Goal: Use online tool/utility: Utilize a website feature to perform a specific function

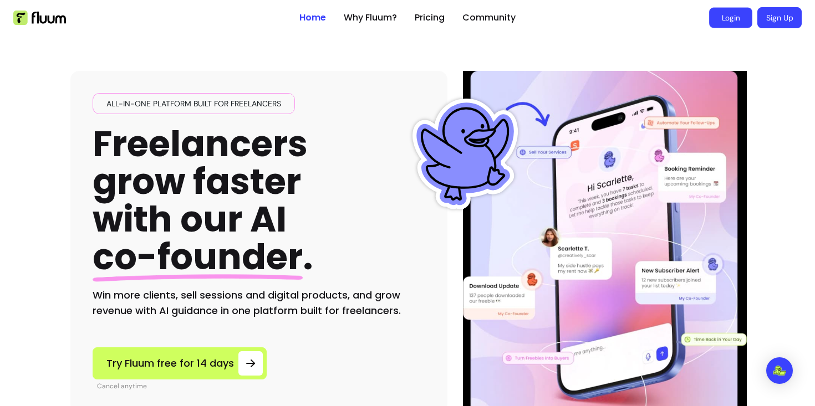
click at [739, 21] on link "Login" at bounding box center [730, 18] width 43 height 21
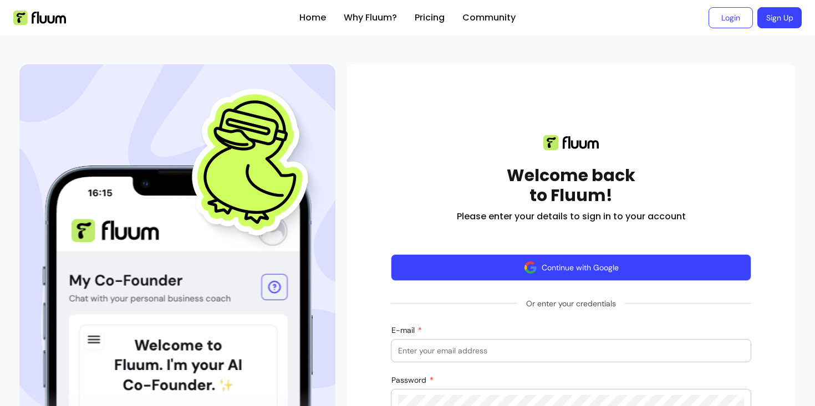
click at [637, 259] on button "Continue with Google" at bounding box center [571, 267] width 360 height 27
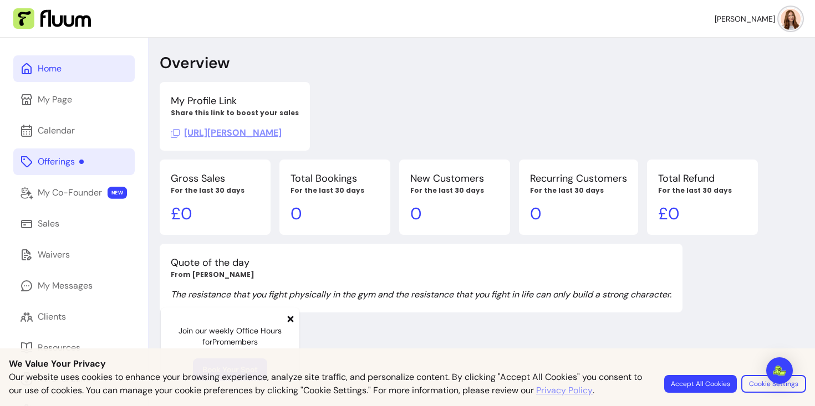
click at [95, 159] on link "Offerings" at bounding box center [73, 162] width 121 height 27
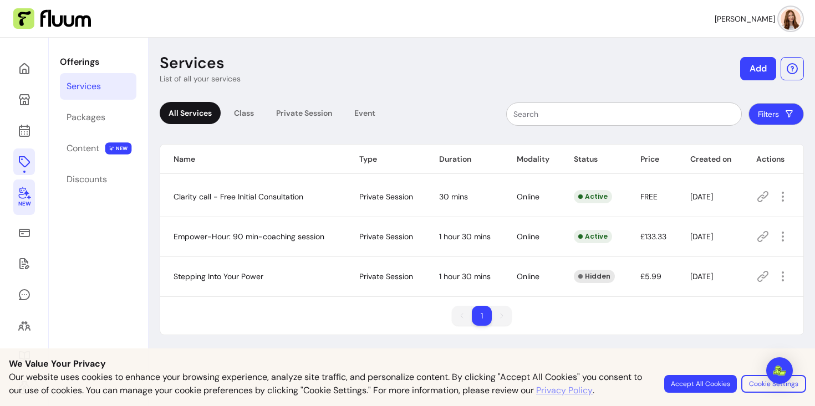
click at [22, 195] on icon at bounding box center [24, 193] width 12 height 13
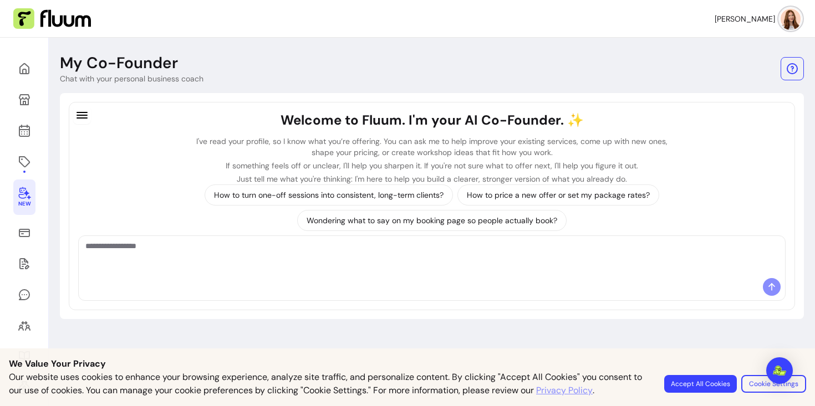
click at [248, 277] on div at bounding box center [432, 257] width 706 height 42
paste textarea "**********"
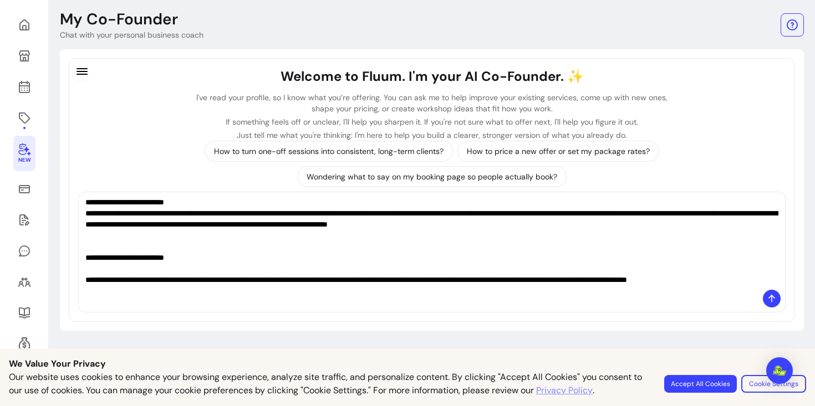
scroll to position [731, 0]
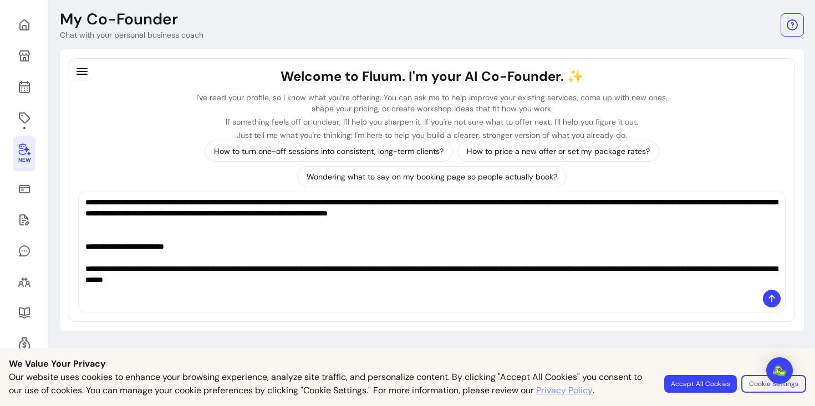
type textarea "**********"
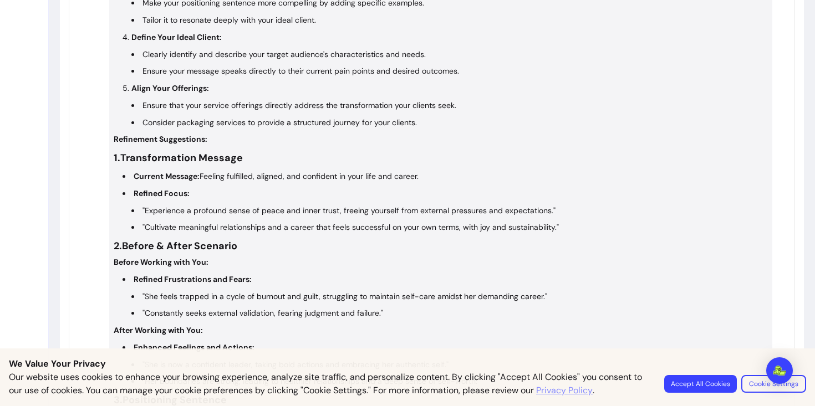
scroll to position [947, 0]
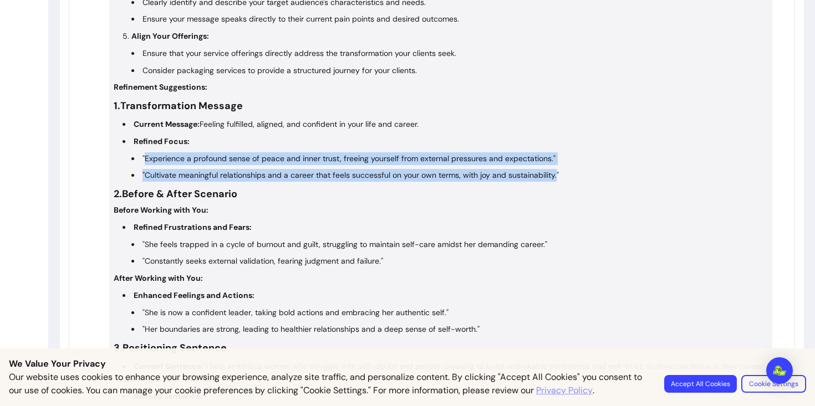
drag, startPoint x: 556, startPoint y: 176, endPoint x: 144, endPoint y: 160, distance: 412.7
click at [144, 160] on ul ""Experience a profound sense of peace and inner trust, freeing yourself from ex…" at bounding box center [444, 167] width 645 height 30
copy ul "Experience a profound sense of peace and inner trust, freeing yourself from ext…"
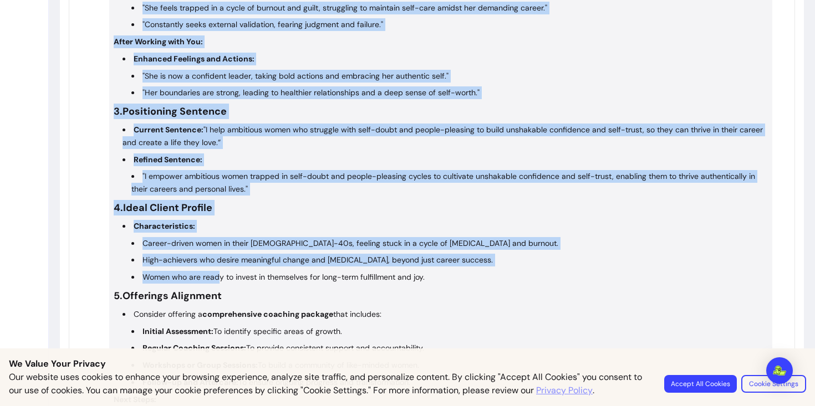
scroll to position [1185, 0]
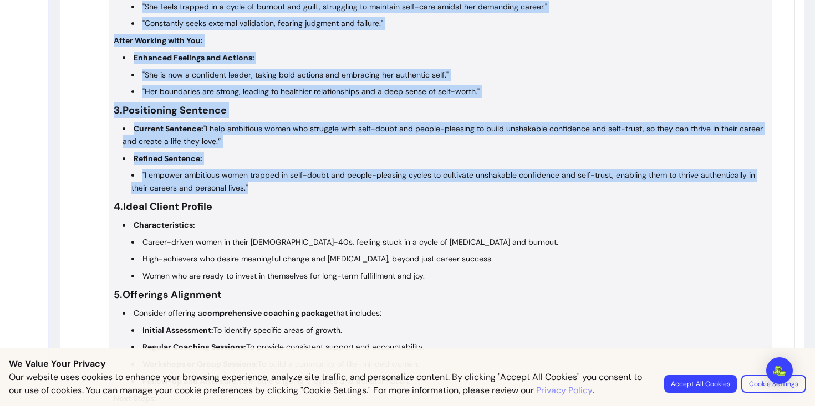
drag, startPoint x: 114, startPoint y: 35, endPoint x: 252, endPoint y: 193, distance: 210.1
click at [252, 193] on div "Checklist for Your Positioning: Refine the Transformation Message: Focus on the…" at bounding box center [441, 21] width 654 height 902
copy div "1. Transformation Message Current Message: Feeling fulfilled, aligned, and conf…"
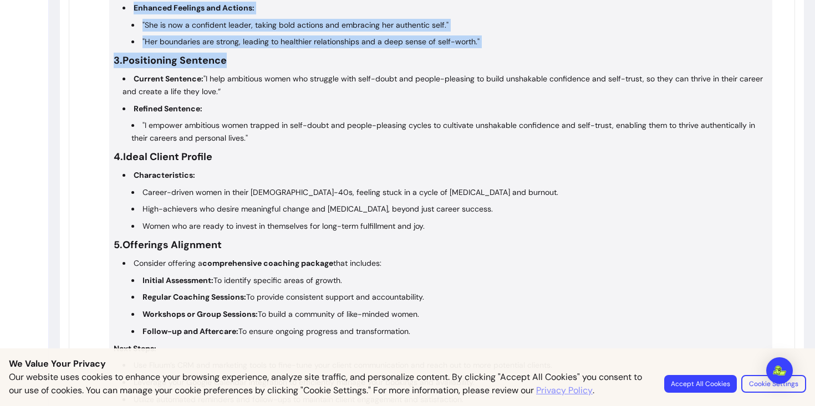
scroll to position [1403, 0]
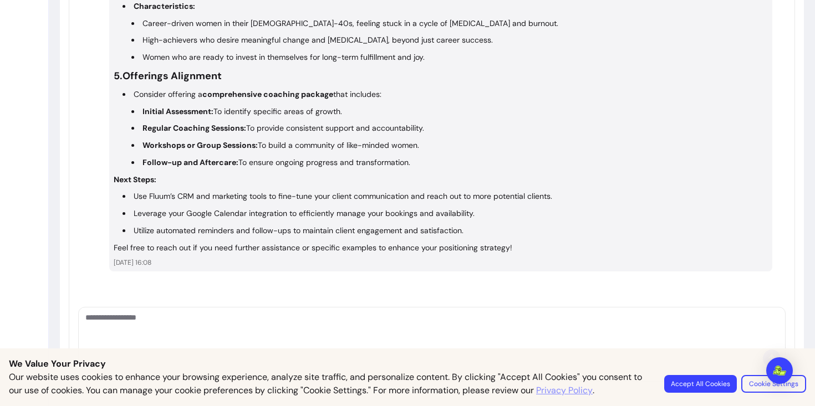
click at [364, 323] on textarea "Ask me anything..." at bounding box center [431, 328] width 693 height 33
paste textarea "**********"
type textarea "**********"
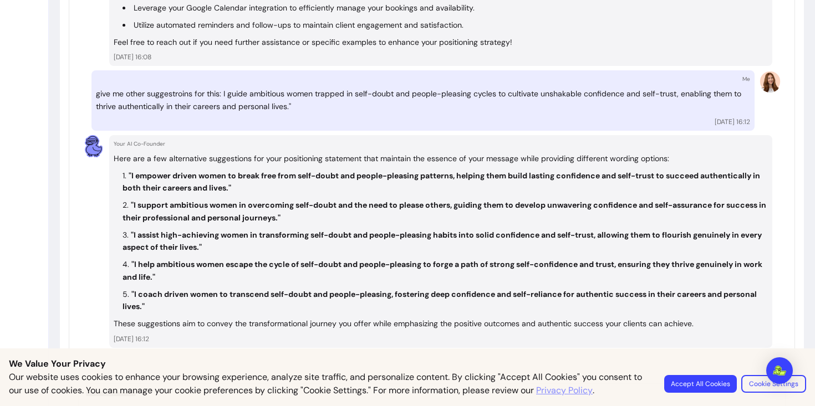
scroll to position [1649, 0]
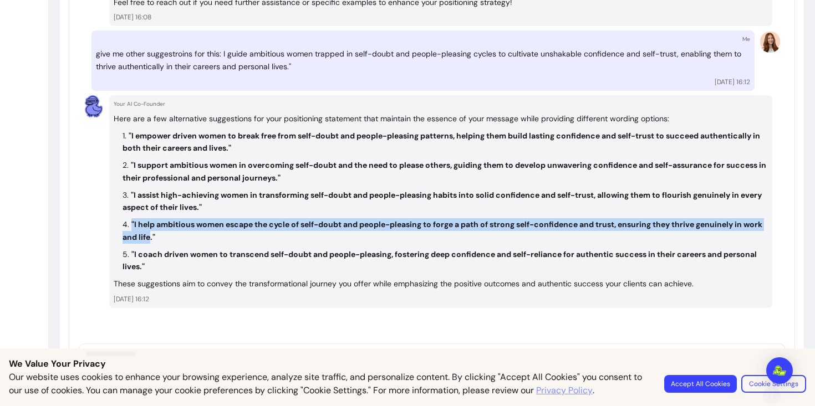
drag, startPoint x: 150, startPoint y: 238, endPoint x: 122, endPoint y: 224, distance: 31.5
click at [122, 224] on ol ""I empower driven women to break free from self-doubt and people-pleasing patte…" at bounding box center [441, 202] width 654 height 144
copy strong ""I help ambitious women escape the cycle of self-doubt and people-pleasing to f…"
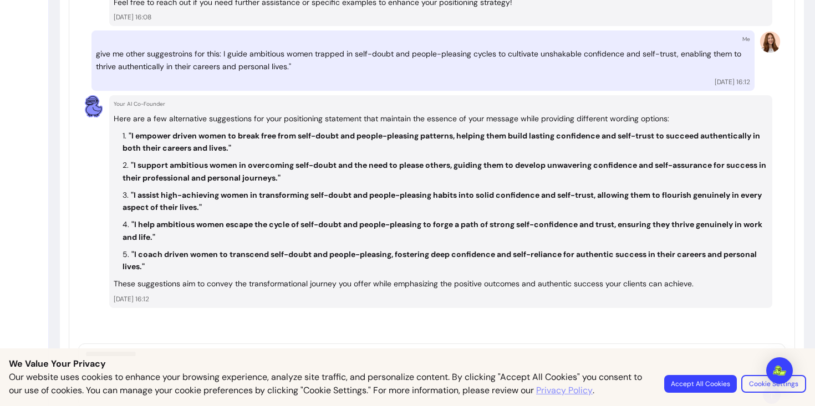
scroll to position [1686, 0]
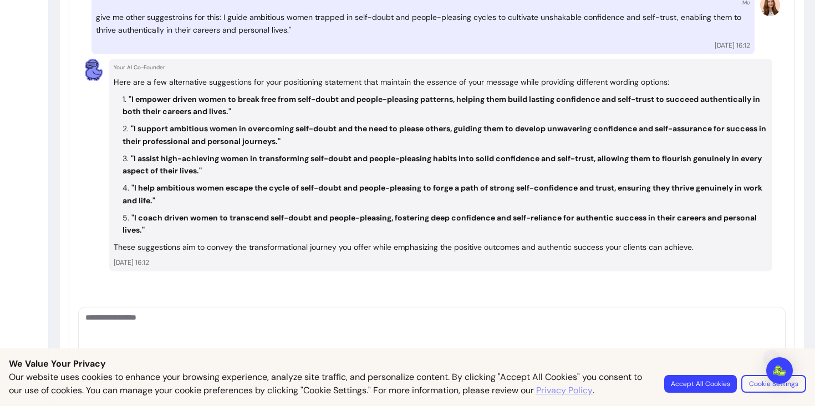
click at [344, 315] on textarea "Ask me anything..." at bounding box center [431, 328] width 693 height 33
paste textarea "**********"
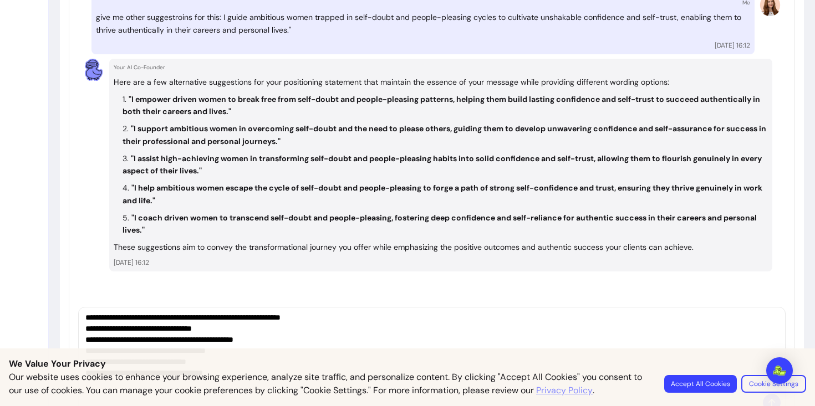
scroll to position [1730, 0]
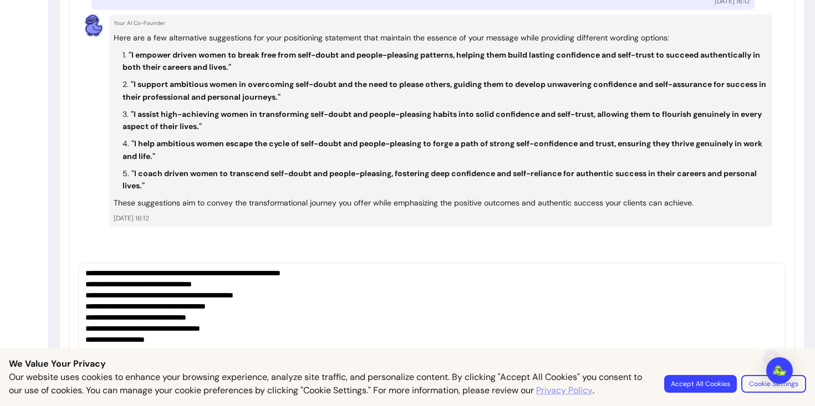
paste textarea "**********"
type textarea "**********"
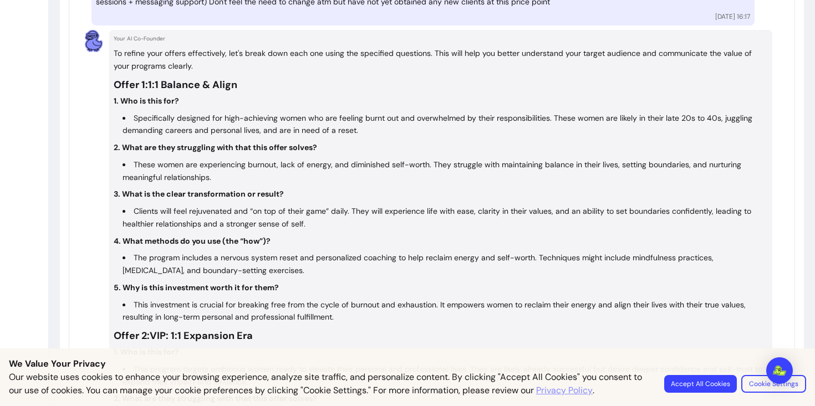
scroll to position [2047, 0]
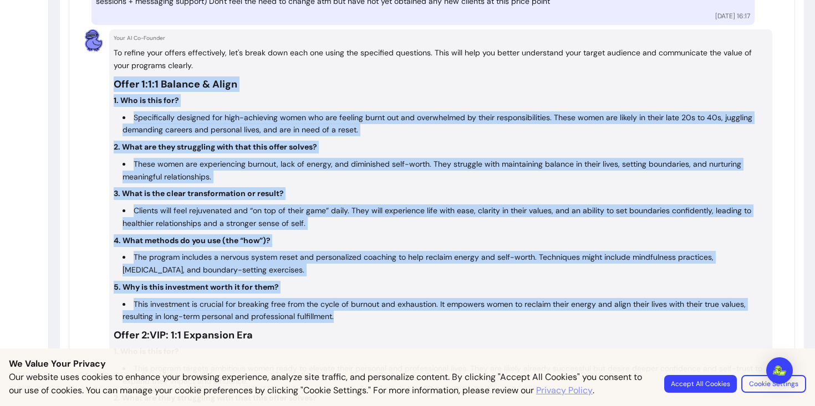
drag, startPoint x: 113, startPoint y: 84, endPoint x: 340, endPoint y: 320, distance: 326.9
click at [340, 320] on div "To refine your offers effectively, let's break down each one using the specifie…" at bounding box center [441, 383] width 654 height 672
copy div "Lorem 9: 3:4 Ipsumdo & Sitam 7. Con ad elit sed? Doeiusmodtem incididu utl etdo…"
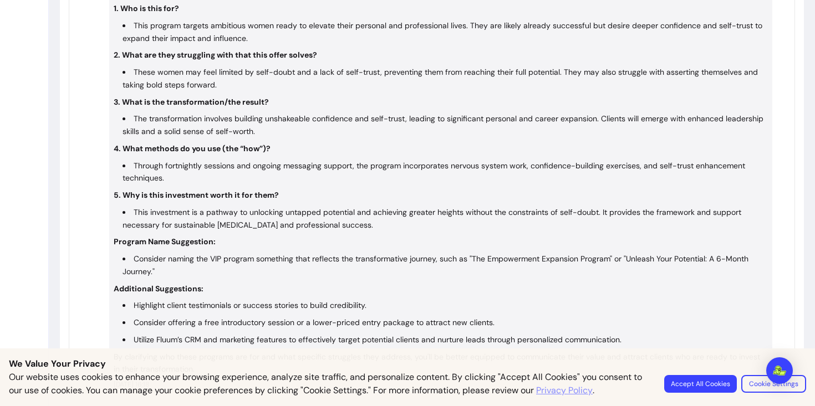
scroll to position [2511, 0]
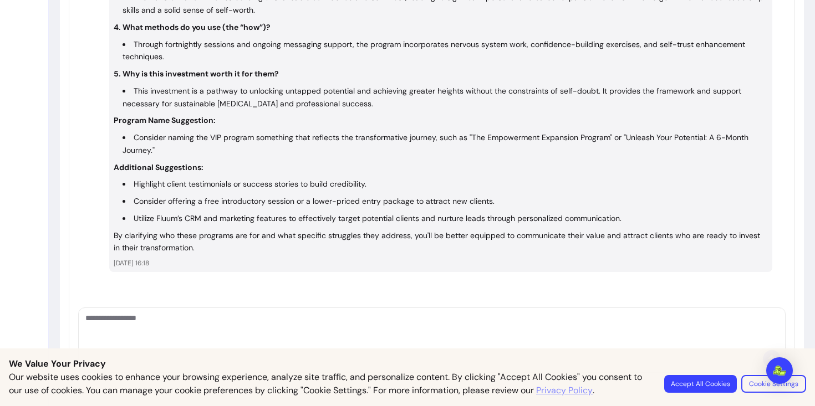
click at [342, 313] on textarea "Ask me anything..." at bounding box center [431, 329] width 693 height 33
type textarea "**********"
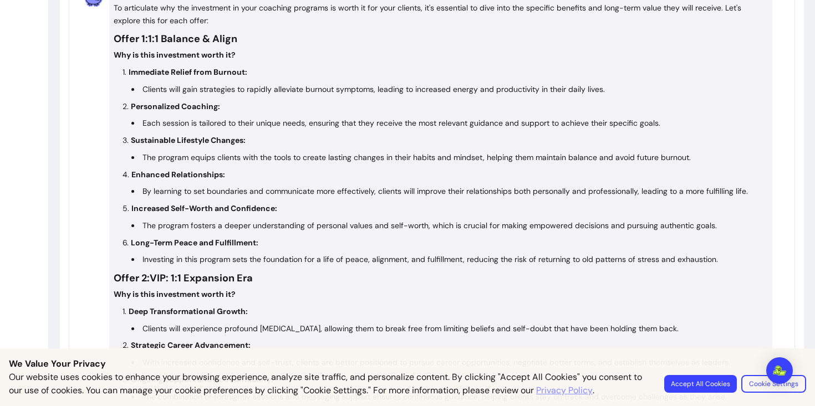
scroll to position [2878, 0]
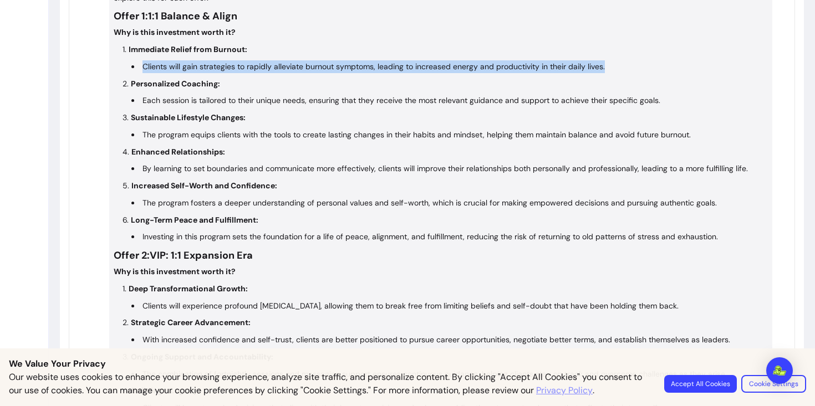
drag, startPoint x: 611, startPoint y: 67, endPoint x: 142, endPoint y: 69, distance: 468.9
click at [142, 69] on li "Clients will gain strategies to rapidly alleviate burnout symptoms, leading to …" at bounding box center [449, 66] width 636 height 13
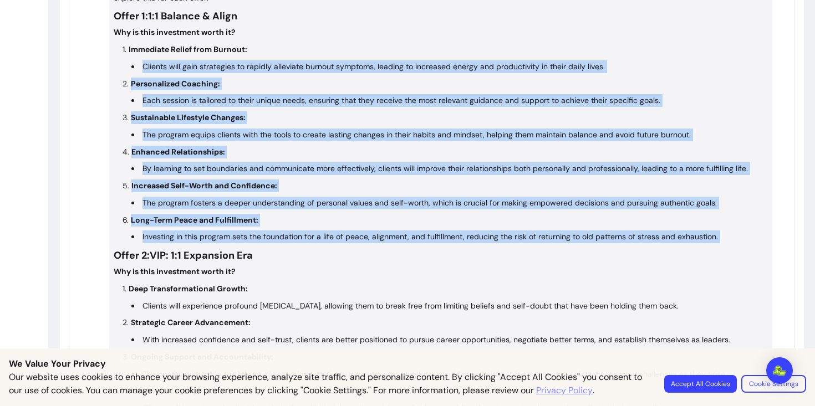
drag, startPoint x: 142, startPoint y: 69, endPoint x: 723, endPoint y: 236, distance: 604.2
click at [723, 236] on ol "Immediate Relief from Burnout: Clients will gain strategies to rapidly alleviat…" at bounding box center [441, 143] width 654 height 200
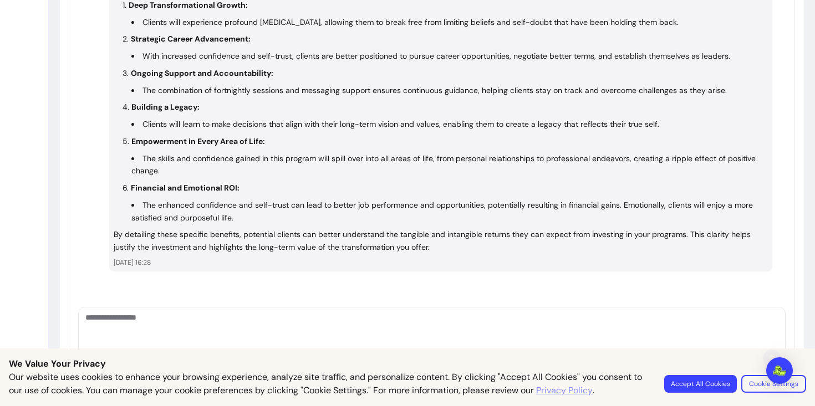
click at [386, 308] on div at bounding box center [432, 329] width 706 height 42
type textarea "**********"
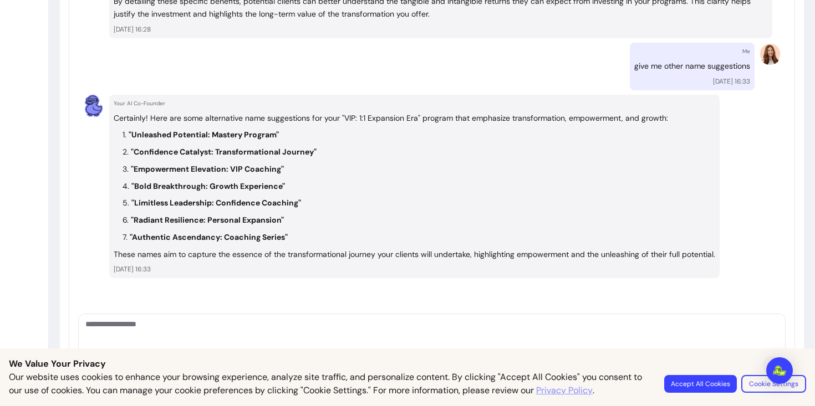
scroll to position [3401, 0]
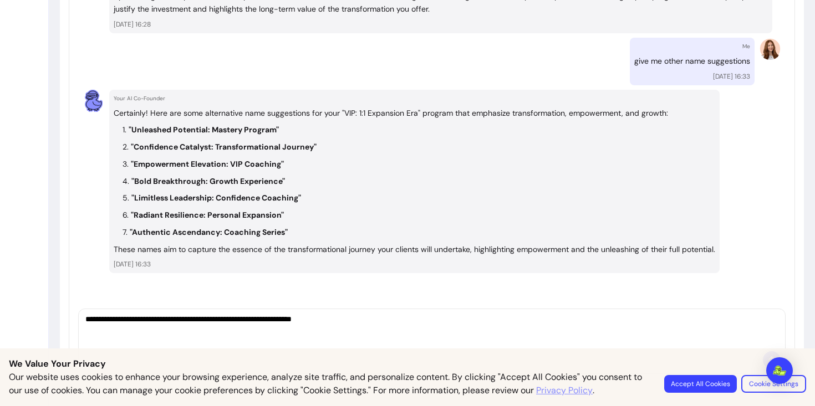
type textarea "**********"
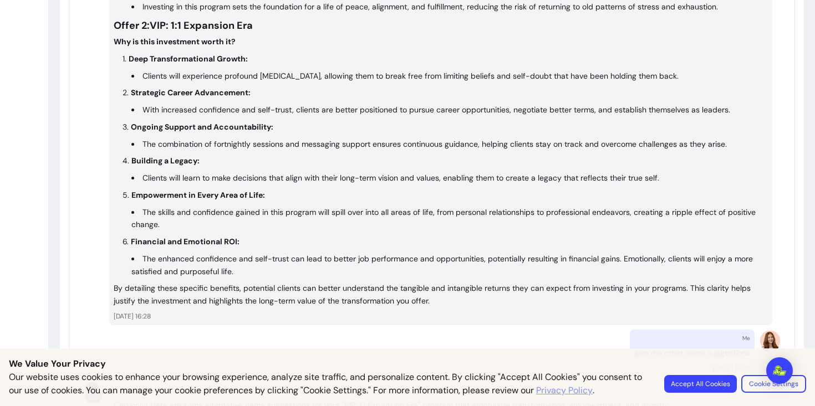
scroll to position [3111, 0]
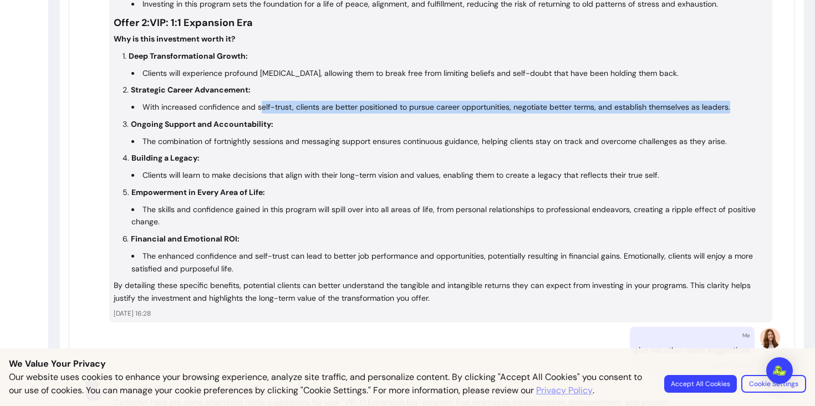
drag, startPoint x: 732, startPoint y: 109, endPoint x: 260, endPoint y: 106, distance: 471.7
click at [260, 106] on li "With increased confidence and self-trust, clients are better positioned to purs…" at bounding box center [449, 107] width 636 height 13
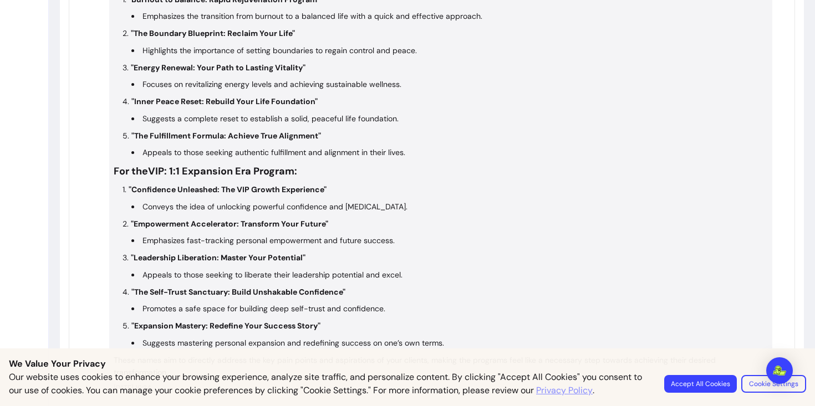
scroll to position [3929, 0]
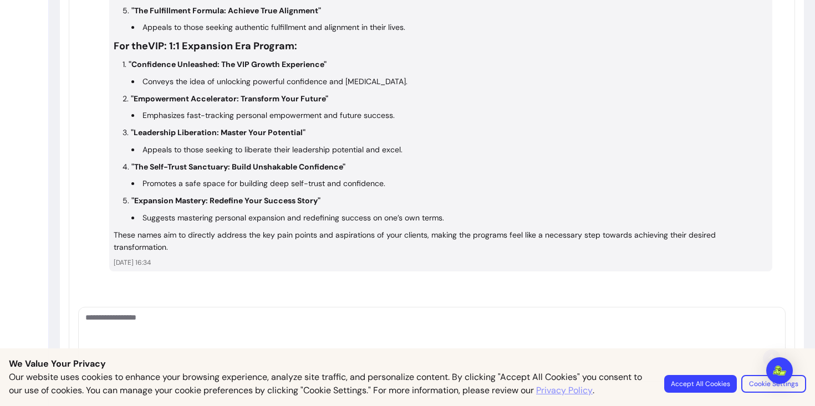
click at [149, 325] on textarea "Ask me anything..." at bounding box center [431, 328] width 693 height 33
type textarea "**********"
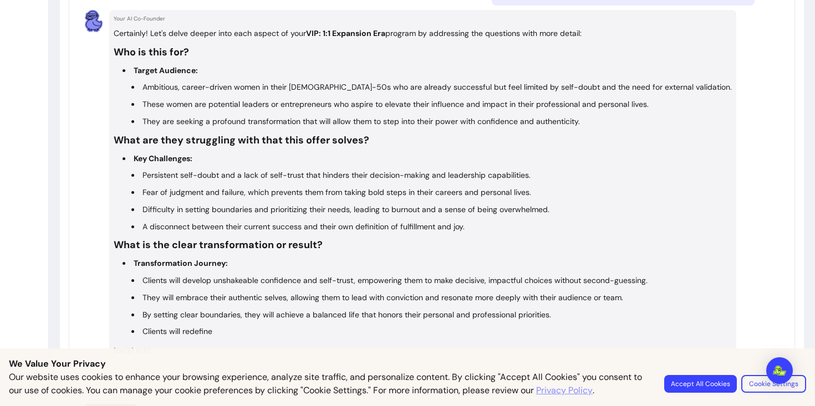
scroll to position [4250, 0]
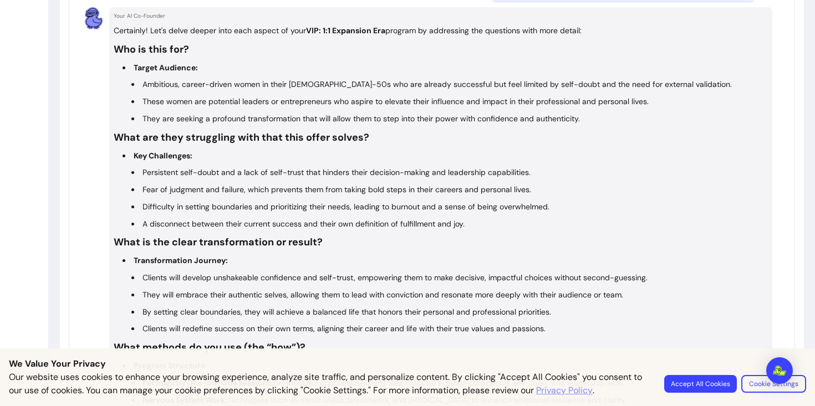
drag, startPoint x: 596, startPoint y: 120, endPoint x: 574, endPoint y: 126, distance: 22.9
click at [196, 169] on li "Persistent self-doubt and a lack of self-trust that hinders their decision-maki…" at bounding box center [449, 172] width 636 height 13
click at [695, 385] on button "Accept All Cookies" at bounding box center [700, 383] width 70 height 17
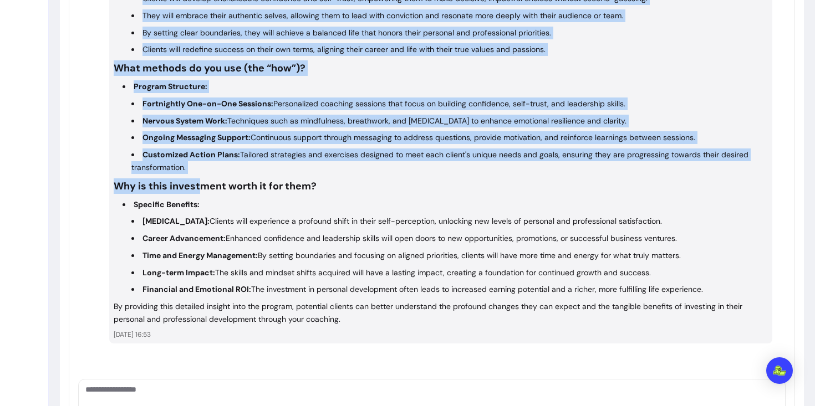
scroll to position [4550, 0]
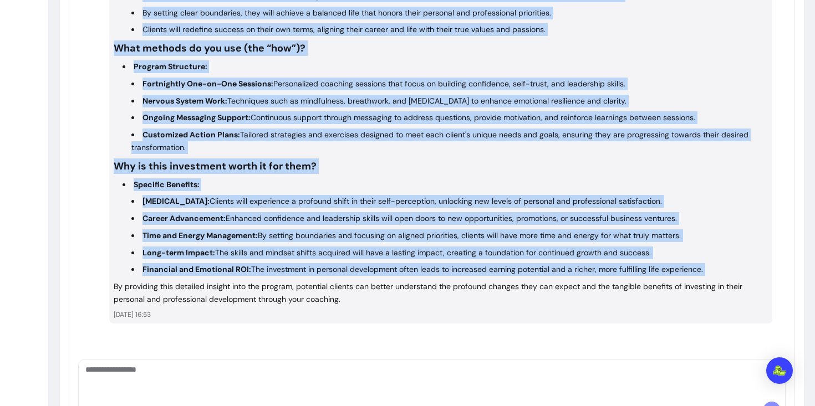
drag, startPoint x: 130, startPoint y: 60, endPoint x: 328, endPoint y: 277, distance: 293.5
click at [328, 277] on div "Certainly! Let's delve deeper into each aspect of your VIP: 1:1 Expansion Era p…" at bounding box center [441, 15] width 654 height 581
copy div "Target Audience: Ambitious, career-driven women in their [DEMOGRAPHIC_DATA]-50s…"
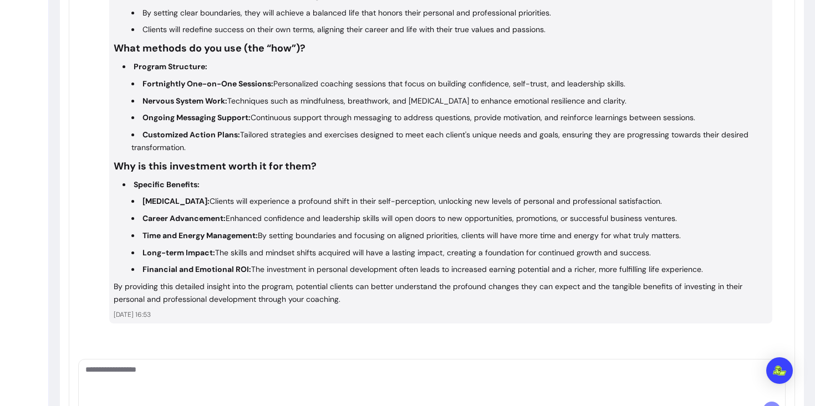
click at [371, 376] on textarea "Ask me anything..." at bounding box center [431, 380] width 693 height 33
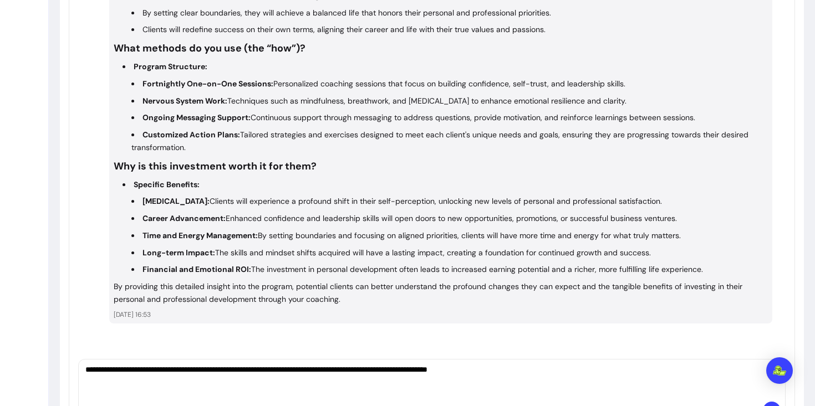
type textarea "**********"
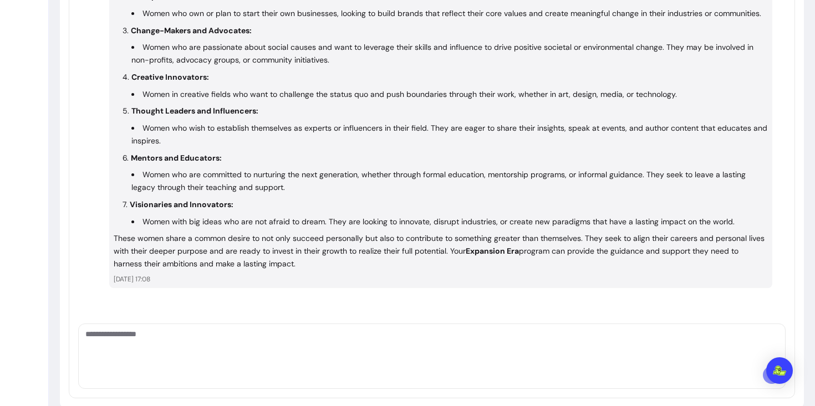
scroll to position [5069, 0]
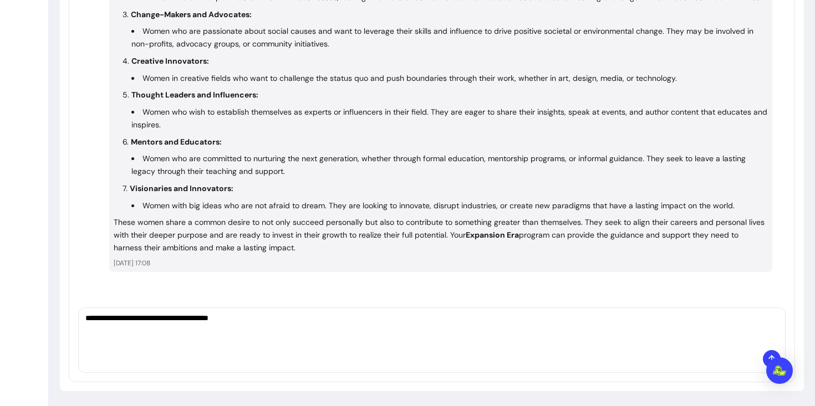
type textarea "**********"
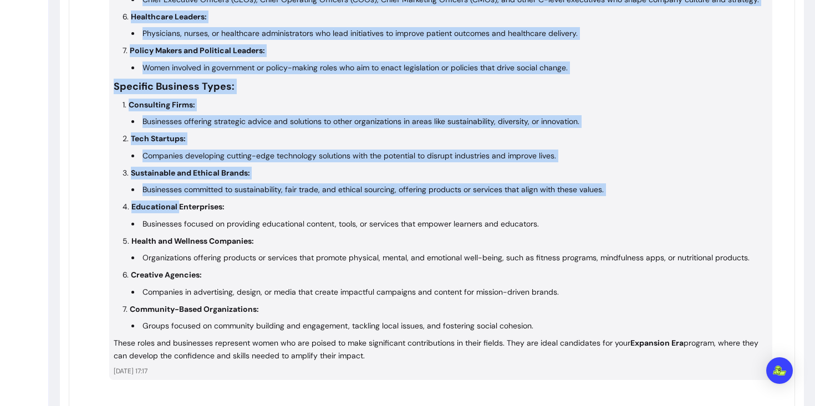
scroll to position [5648, 0]
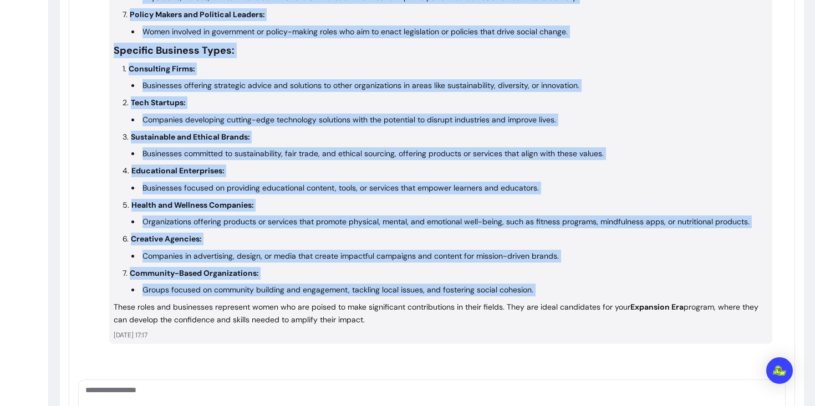
drag, startPoint x: 116, startPoint y: 43, endPoint x: 536, endPoint y: 298, distance: 491.0
click at [536, 298] on div "Certainly! Here are some specific job roles and business types that align with …" at bounding box center [441, 46] width 654 height 559
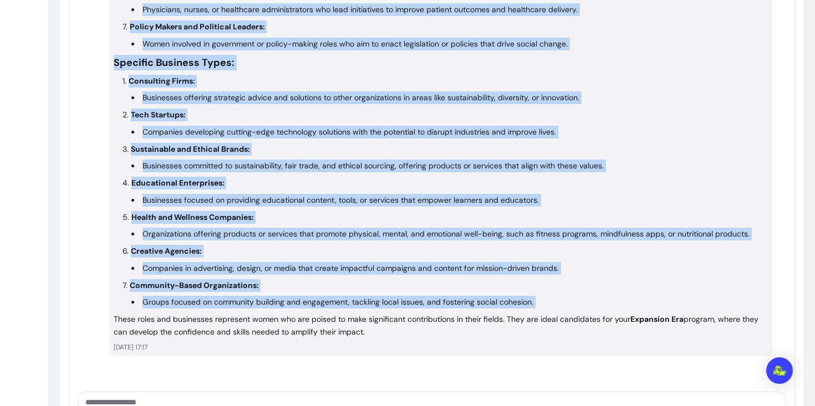
scroll to position [5632, 0]
